Goal: Task Accomplishment & Management: Manage account settings

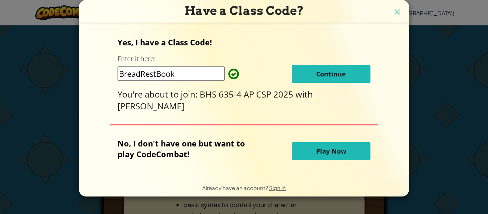
click at [328, 77] on span "Continue" at bounding box center [331, 74] width 30 height 9
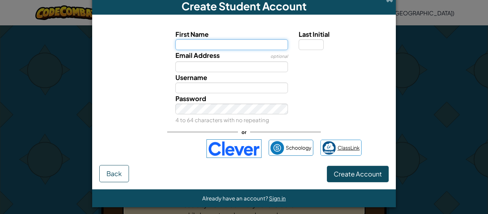
scroll to position [12, 0]
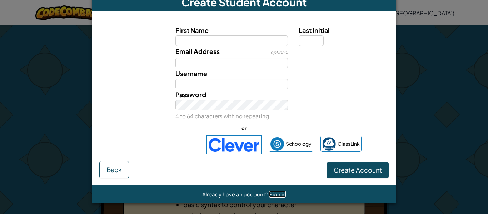
click at [272, 197] on span "Sign in" at bounding box center [277, 194] width 17 height 7
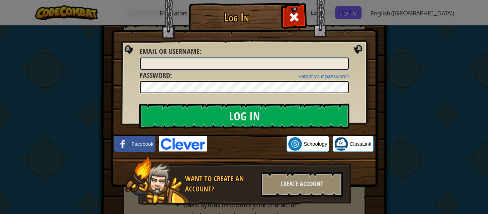
click at [221, 63] on input "Email or Username :" at bounding box center [244, 64] width 209 height 12
type input "0"
type input "[EMAIL_ADDRESS][DOMAIN_NAME]"
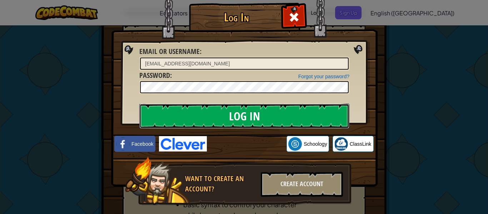
click at [215, 114] on input "Log In" at bounding box center [244, 116] width 210 height 25
